Goal: Communication & Community: Connect with others

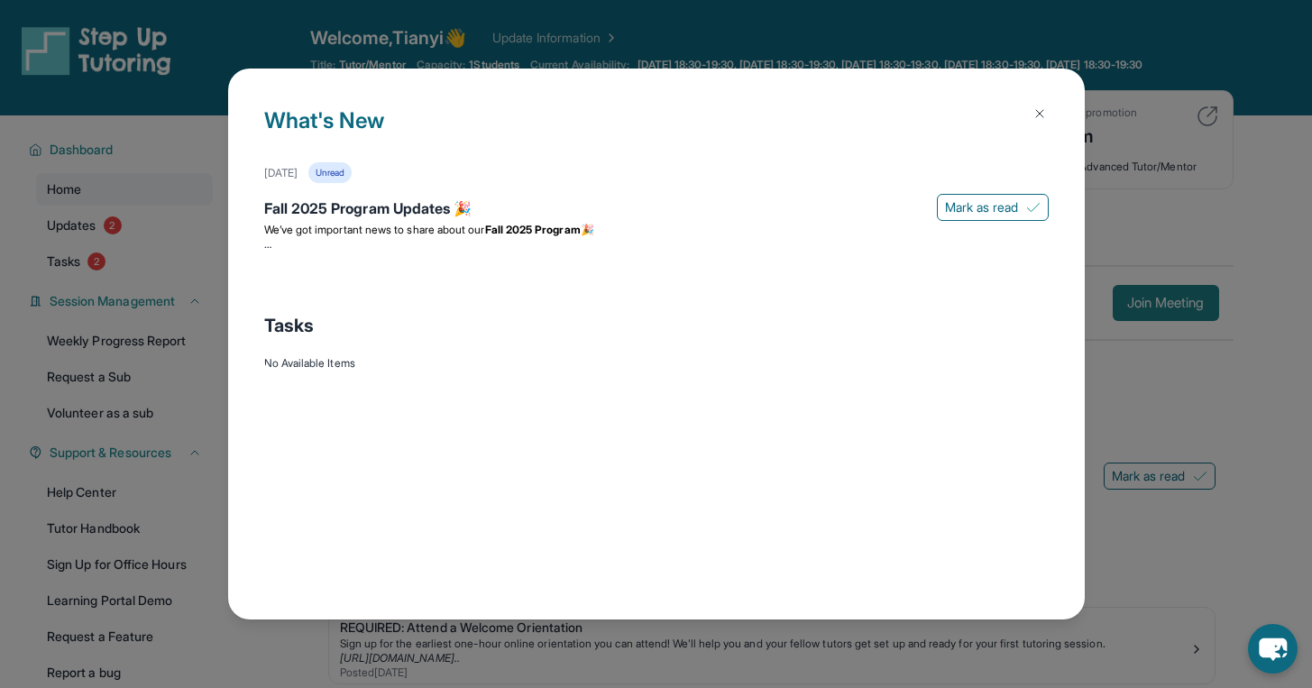
click at [1178, 314] on div "What's New [DATE] Unread Fall 2025 Program Updates 🎉 Mark as read We’ve got imp…" at bounding box center [656, 344] width 1312 height 688
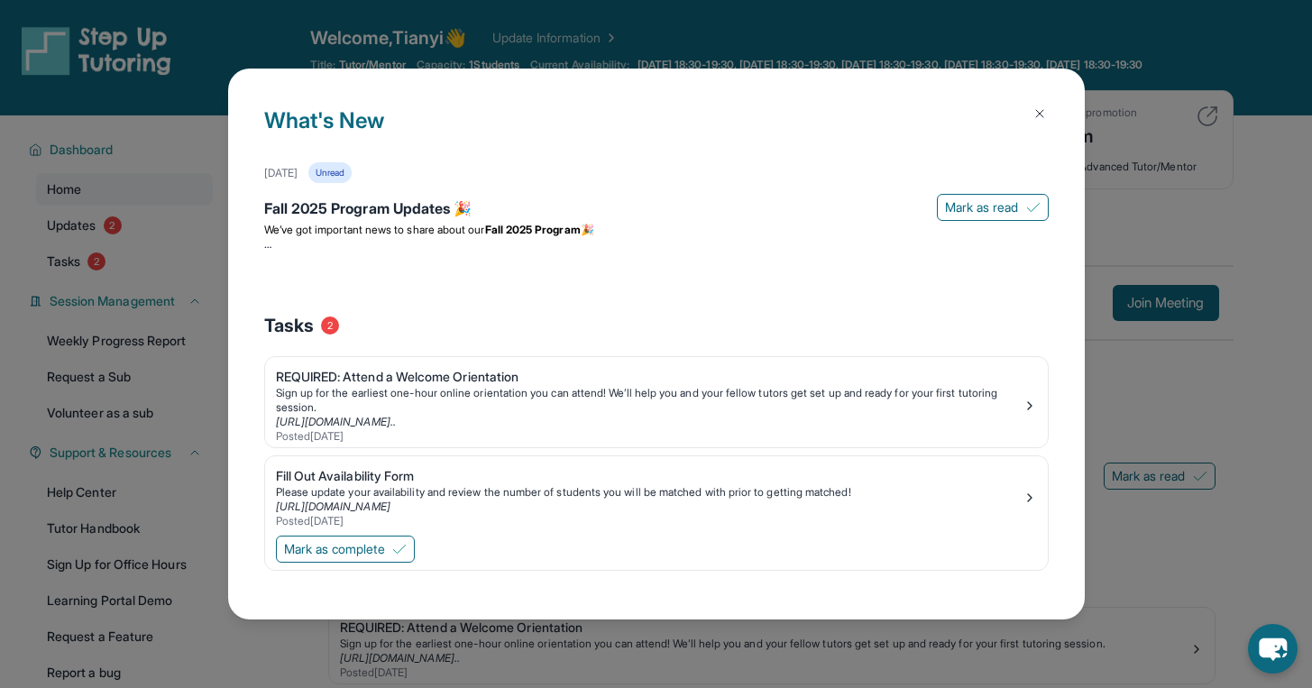
click at [1042, 115] on img at bounding box center [1040, 113] width 14 height 14
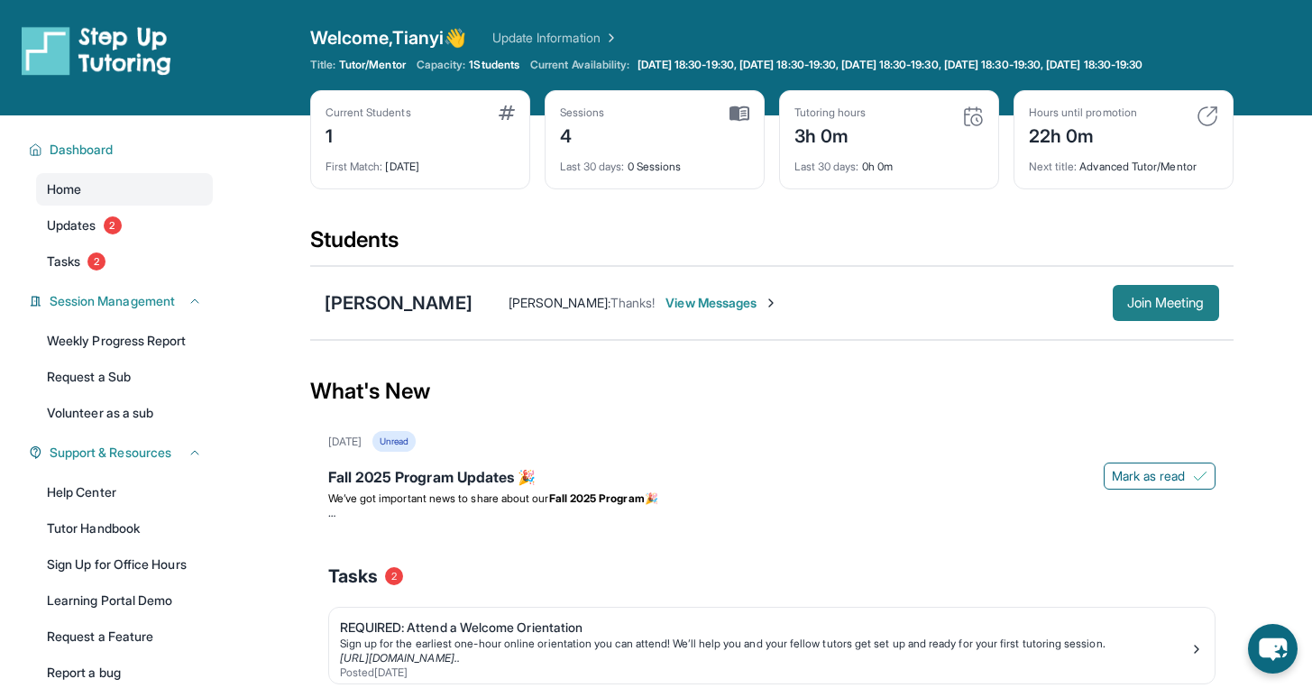
click at [1181, 308] on span "Join Meeting" at bounding box center [1166, 303] width 78 height 11
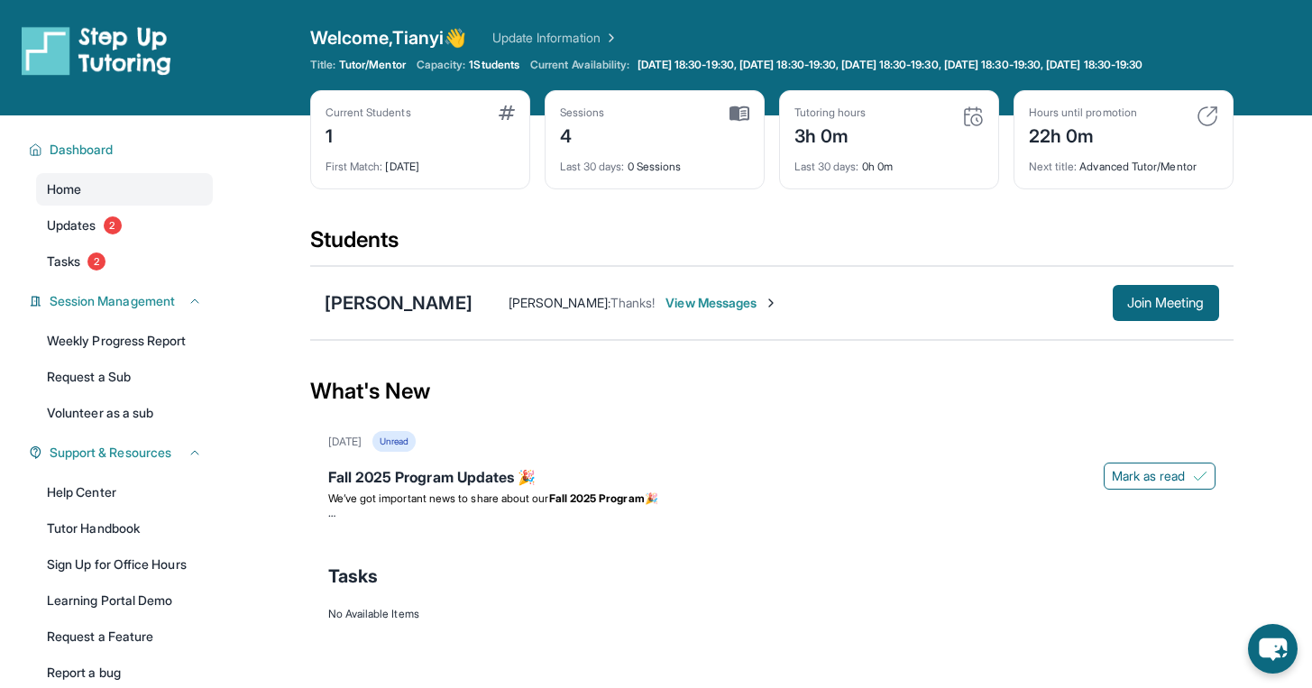
click at [1168, 295] on div "Lia Yan Thomas Yan : Thanks! View Messages Join Meeting" at bounding box center [771, 303] width 923 height 74
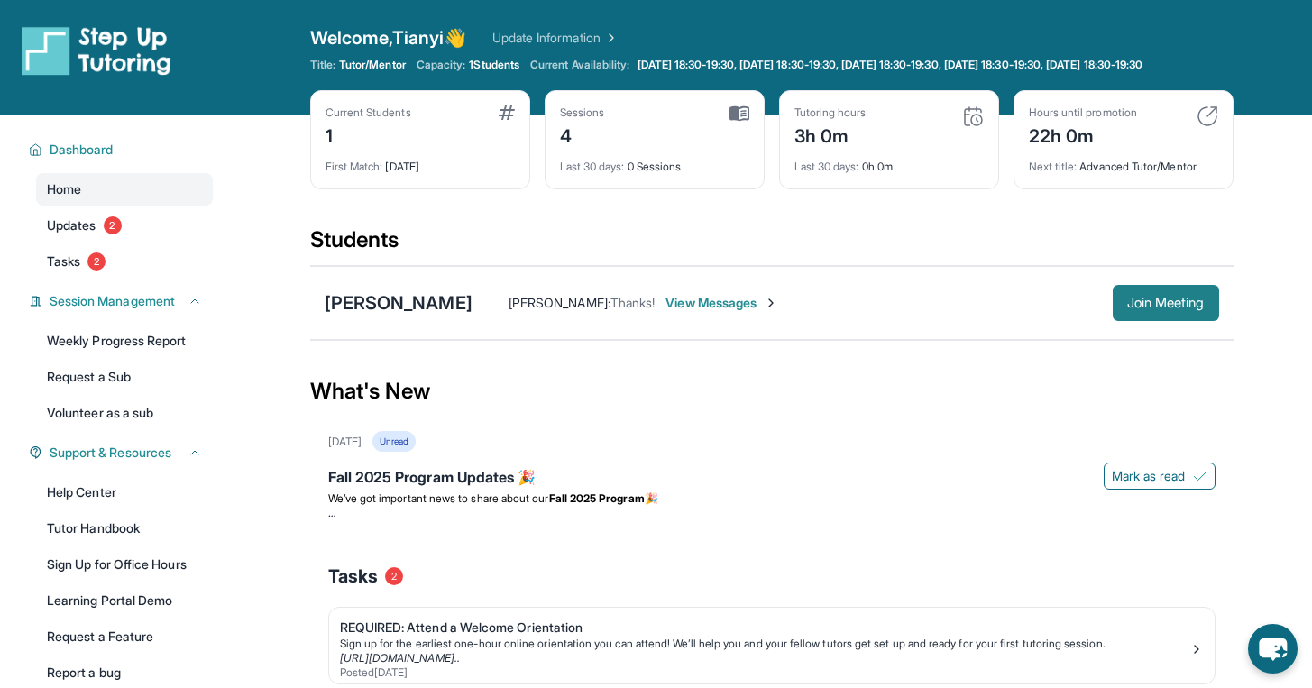
click at [1172, 308] on span "Join Meeting" at bounding box center [1166, 303] width 78 height 11
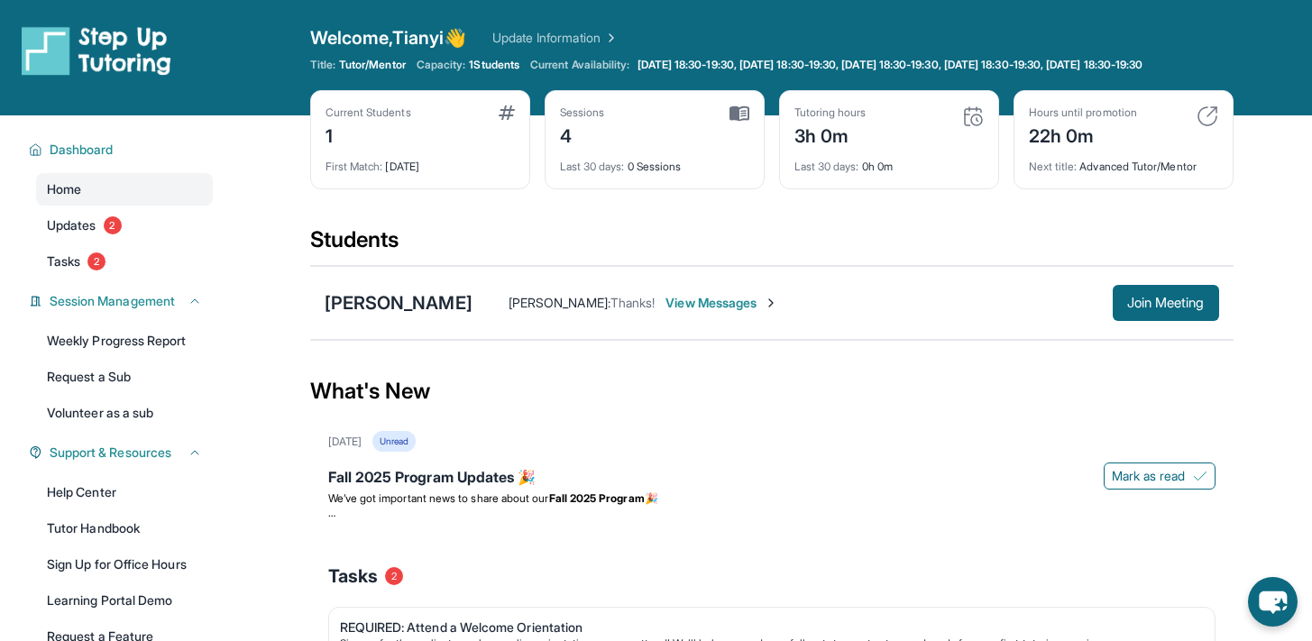
click at [666, 312] on span "View Messages" at bounding box center [722, 303] width 113 height 18
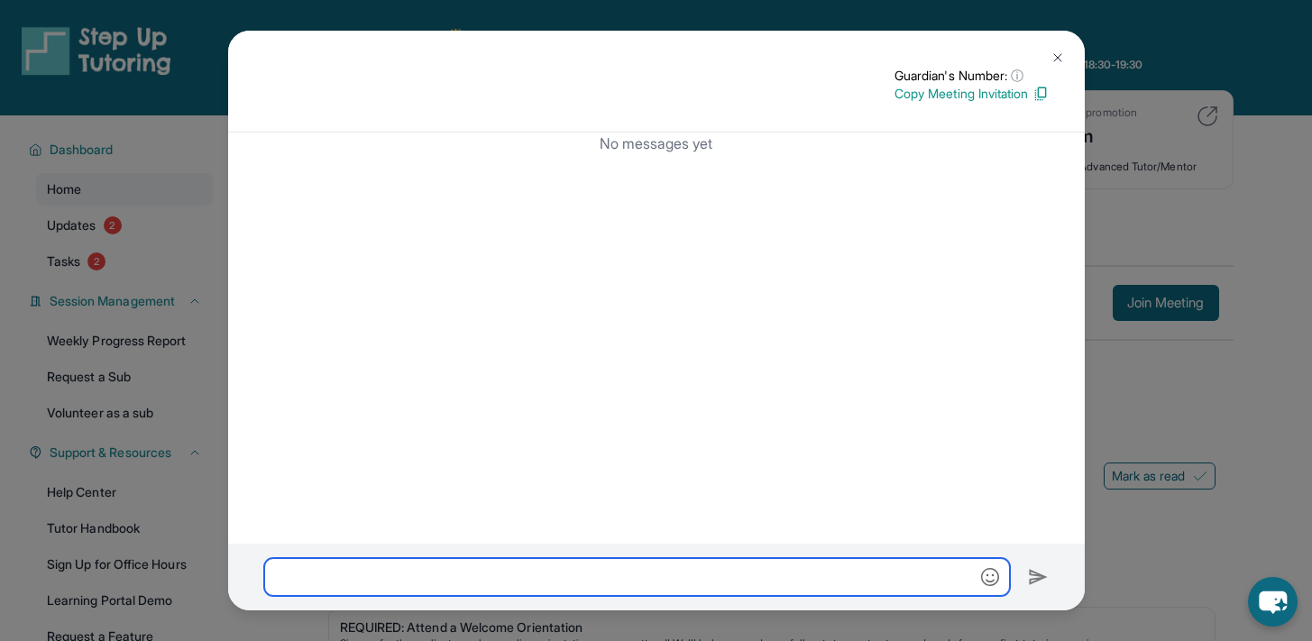
click at [460, 567] on input "text" at bounding box center [637, 577] width 746 height 38
type input "*"
